Goal: Information Seeking & Learning: Learn about a topic

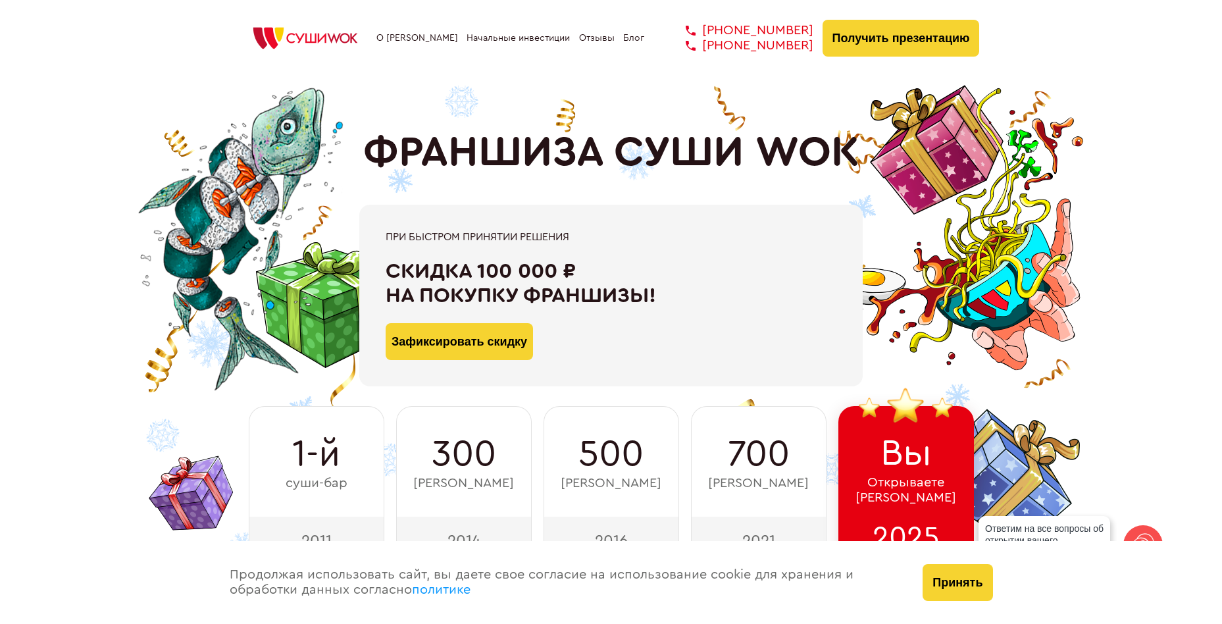
click at [429, 38] on link "О [PERSON_NAME]" at bounding box center [417, 38] width 82 height 11
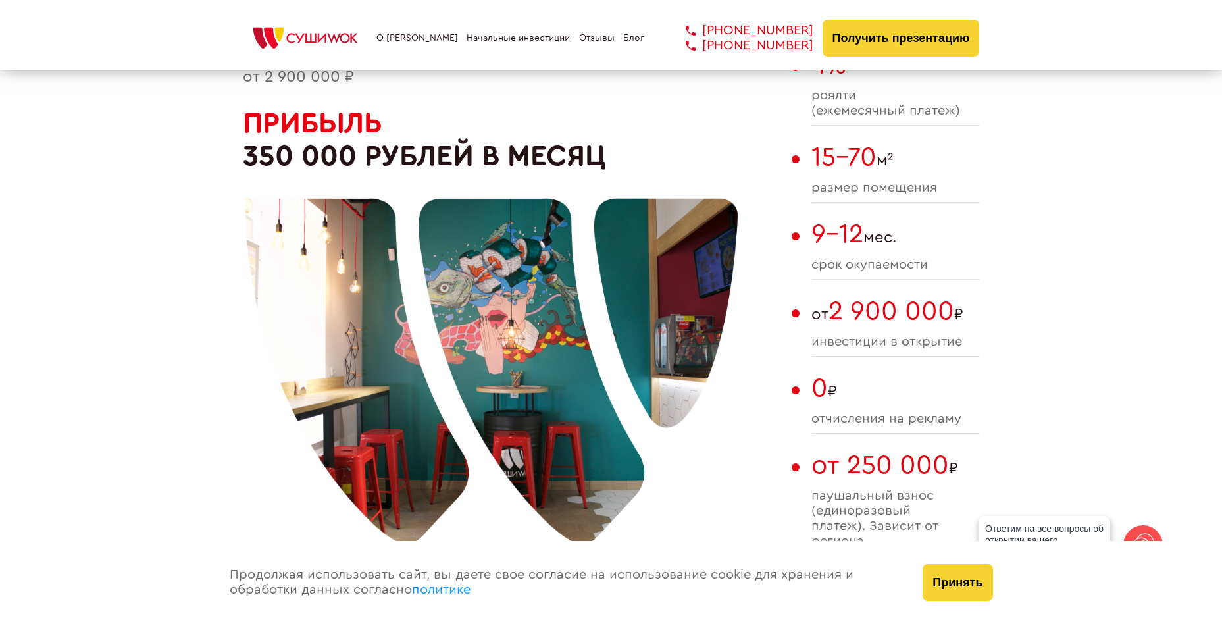
scroll to position [869, 0]
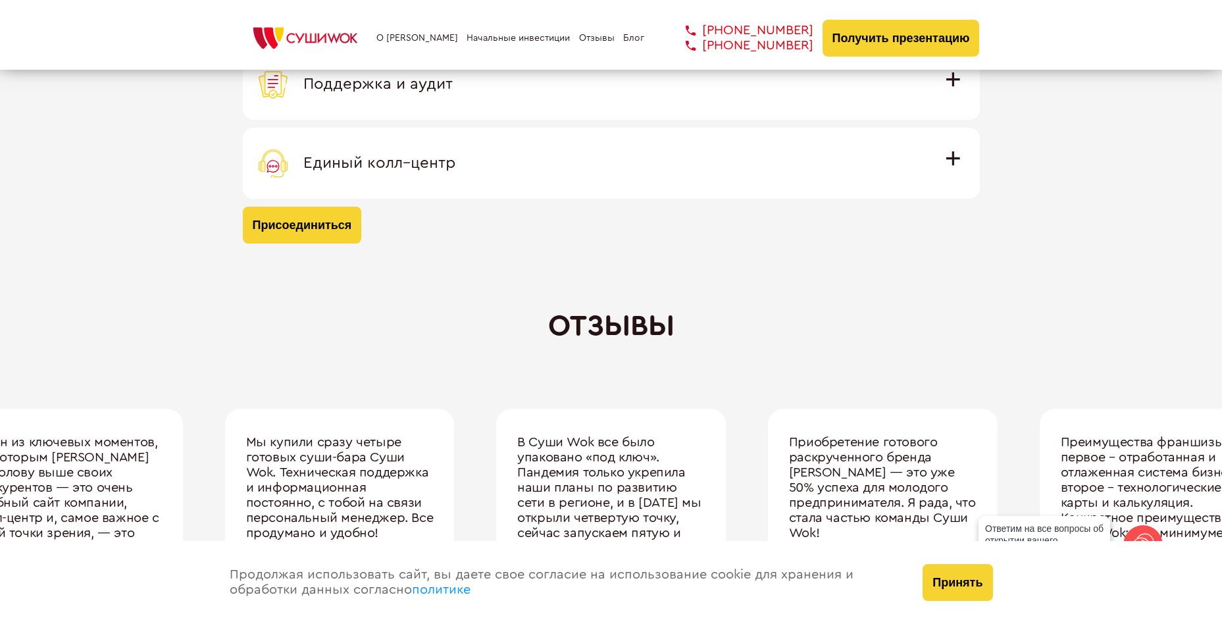
scroll to position [4355, 0]
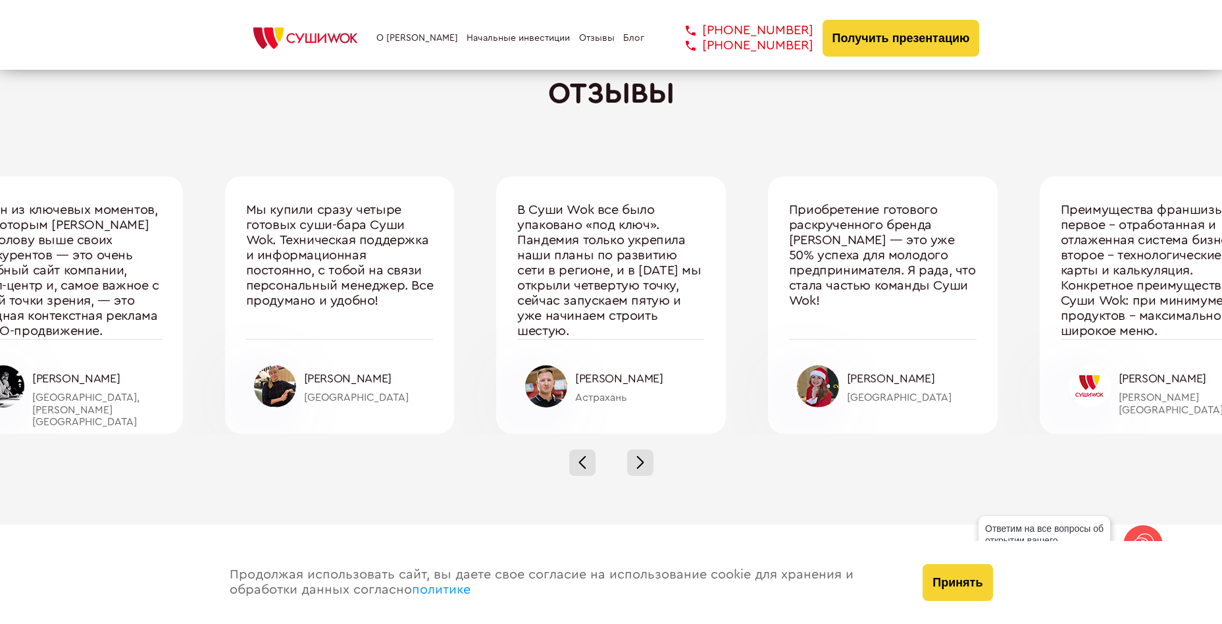
drag, startPoint x: 1139, startPoint y: 367, endPoint x: 1069, endPoint y: 369, distance: 69.8
click at [1069, 369] on div "[PERSON_NAME][GEOGRAPHIC_DATA]" at bounding box center [1155, 373] width 188 height 68
click at [648, 460] on div at bounding box center [640, 462] width 26 height 26
